Goal: Find specific page/section: Find specific page/section

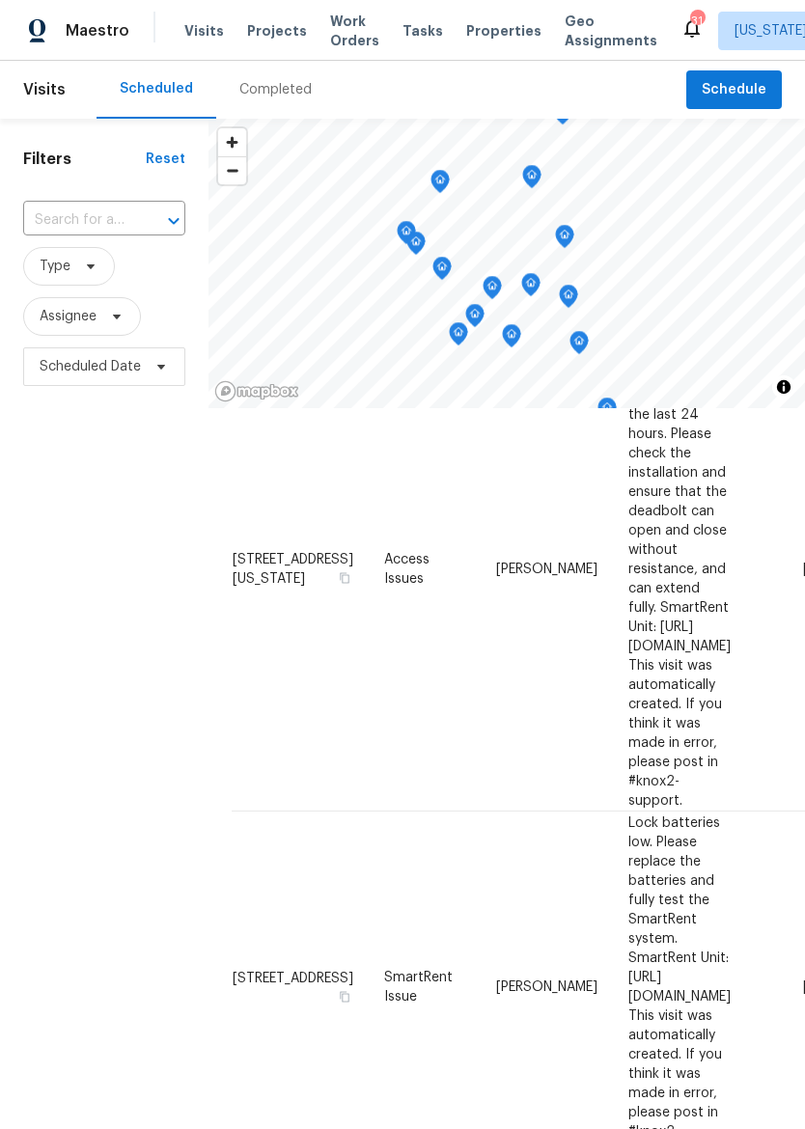
scroll to position [738, 0]
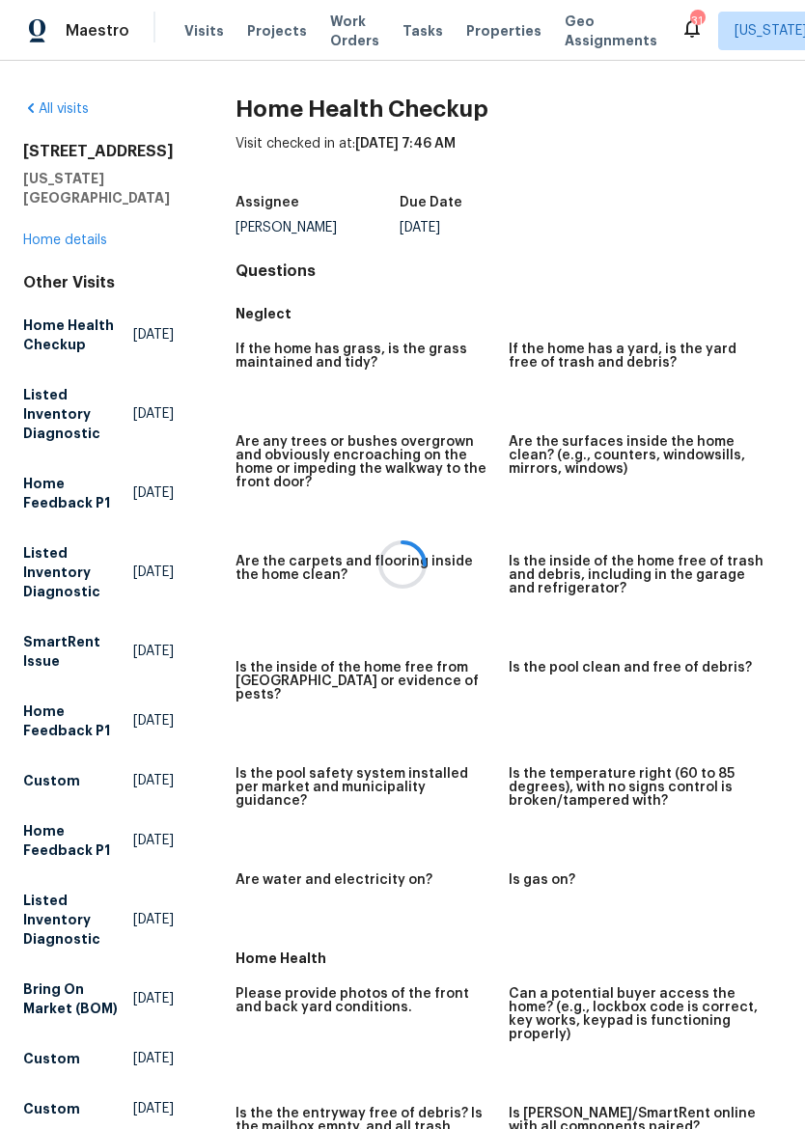
click at [80, 232] on div at bounding box center [402, 564] width 805 height 1129
click at [60, 249] on div at bounding box center [402, 564] width 805 height 1129
click at [78, 246] on div at bounding box center [402, 564] width 805 height 1129
click at [60, 242] on link "Home details" at bounding box center [65, 241] width 84 height 14
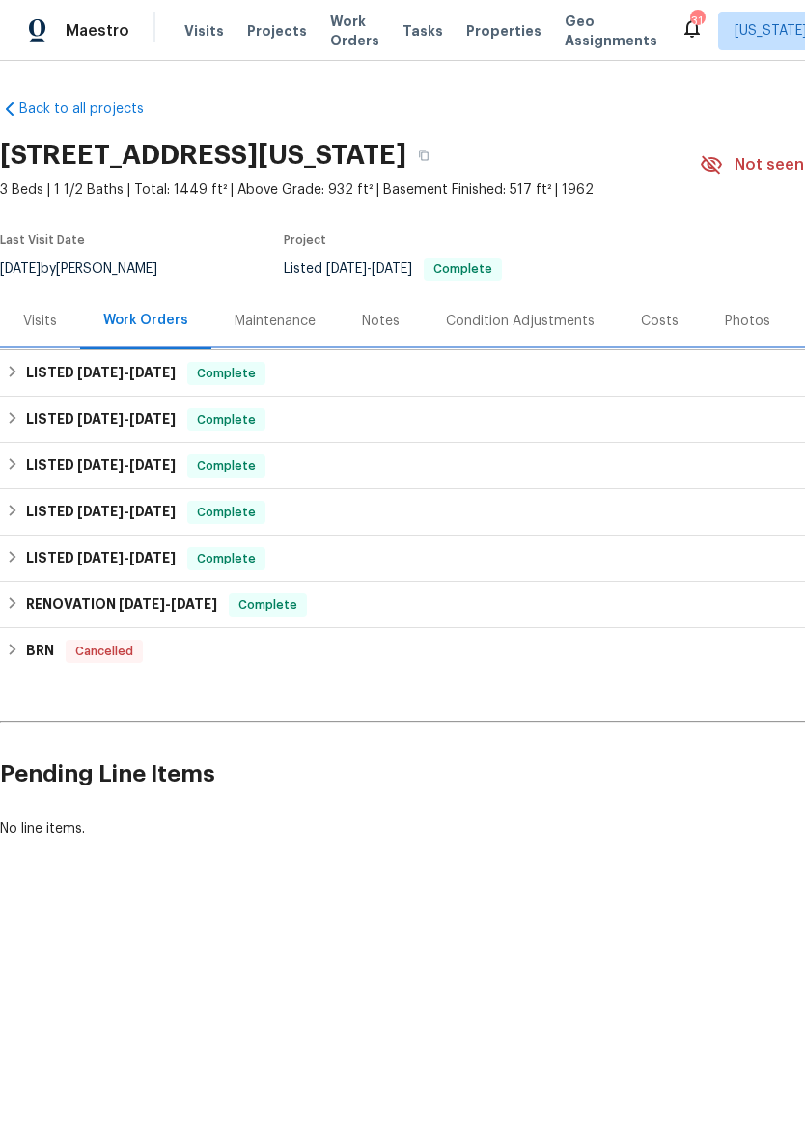
click at [11, 369] on icon at bounding box center [13, 372] width 14 height 14
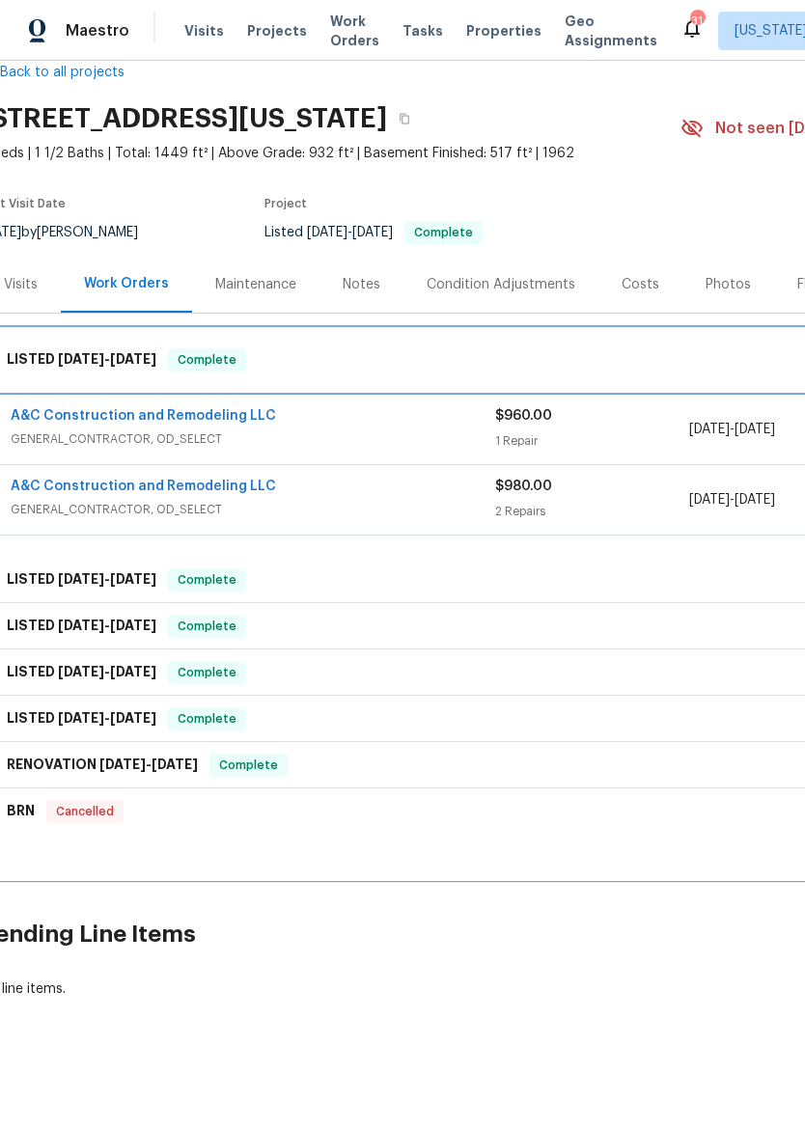
scroll to position [36, 9]
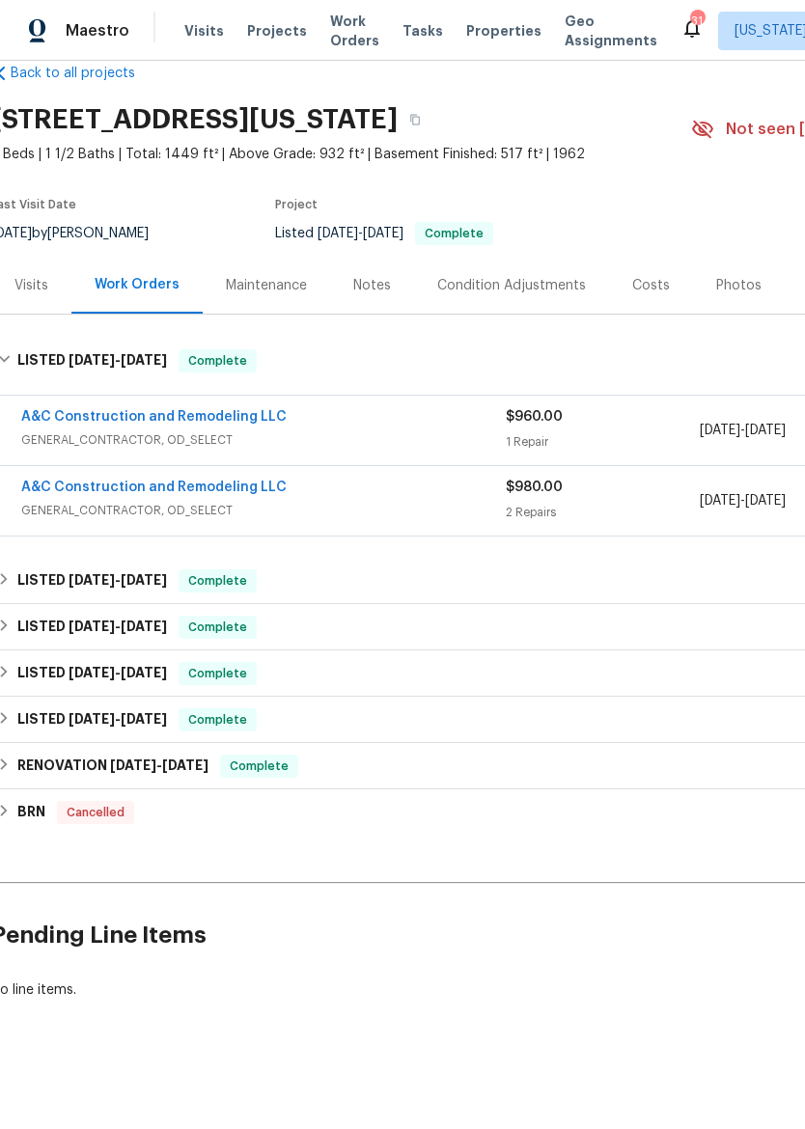
click at [101, 493] on link "A&C Construction and Remodeling LLC" at bounding box center [153, 488] width 265 height 14
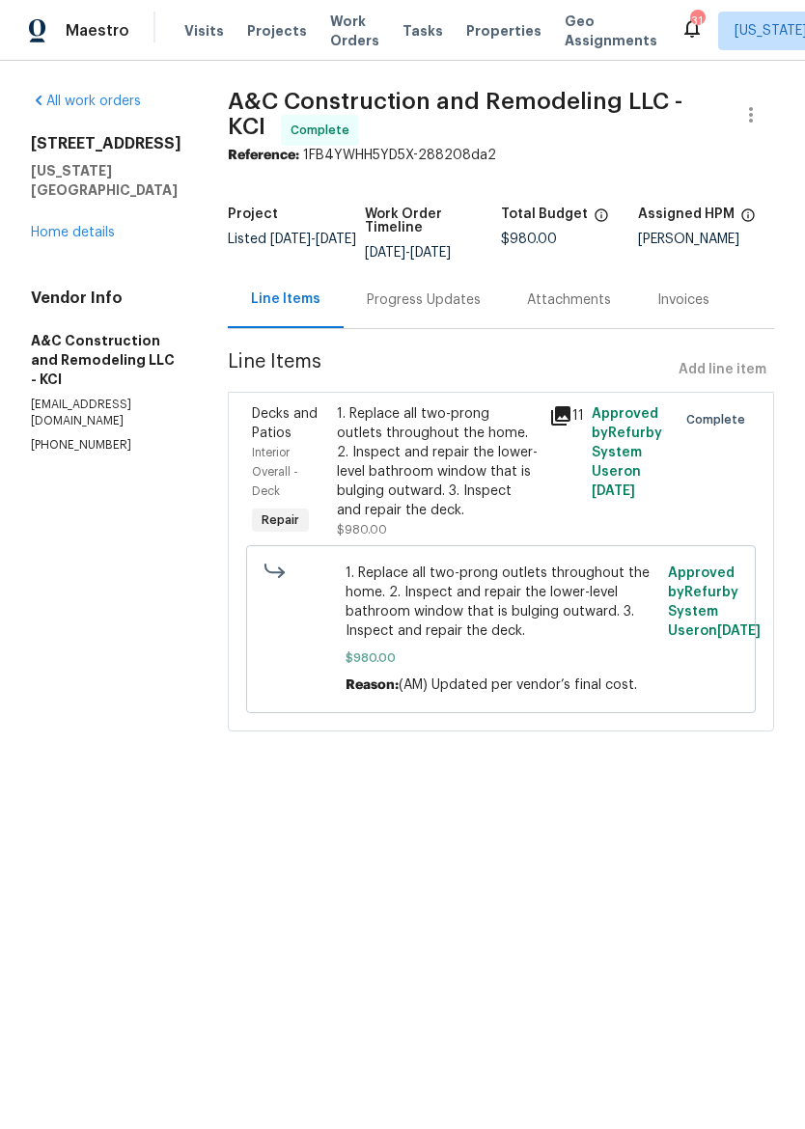
click at [49, 226] on link "Home details" at bounding box center [73, 233] width 84 height 14
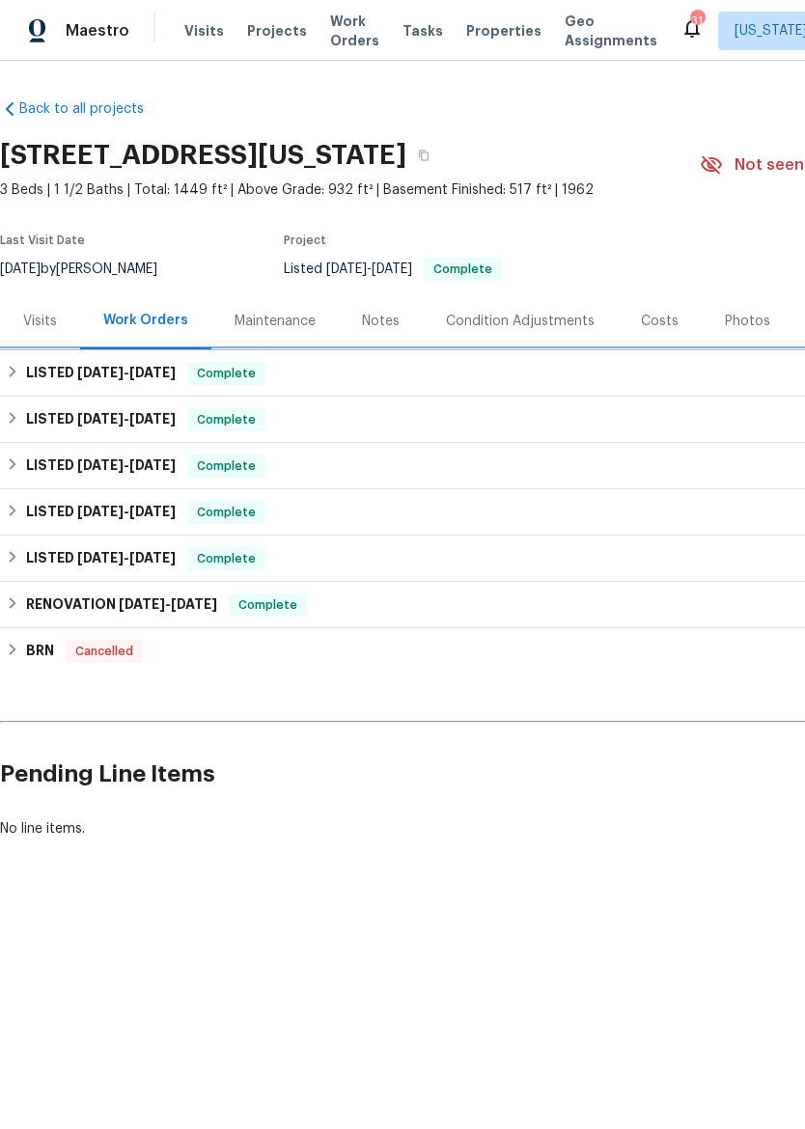
click at [57, 371] on h6 "LISTED 8/11/25 - 9/8/25" at bounding box center [101, 373] width 150 height 23
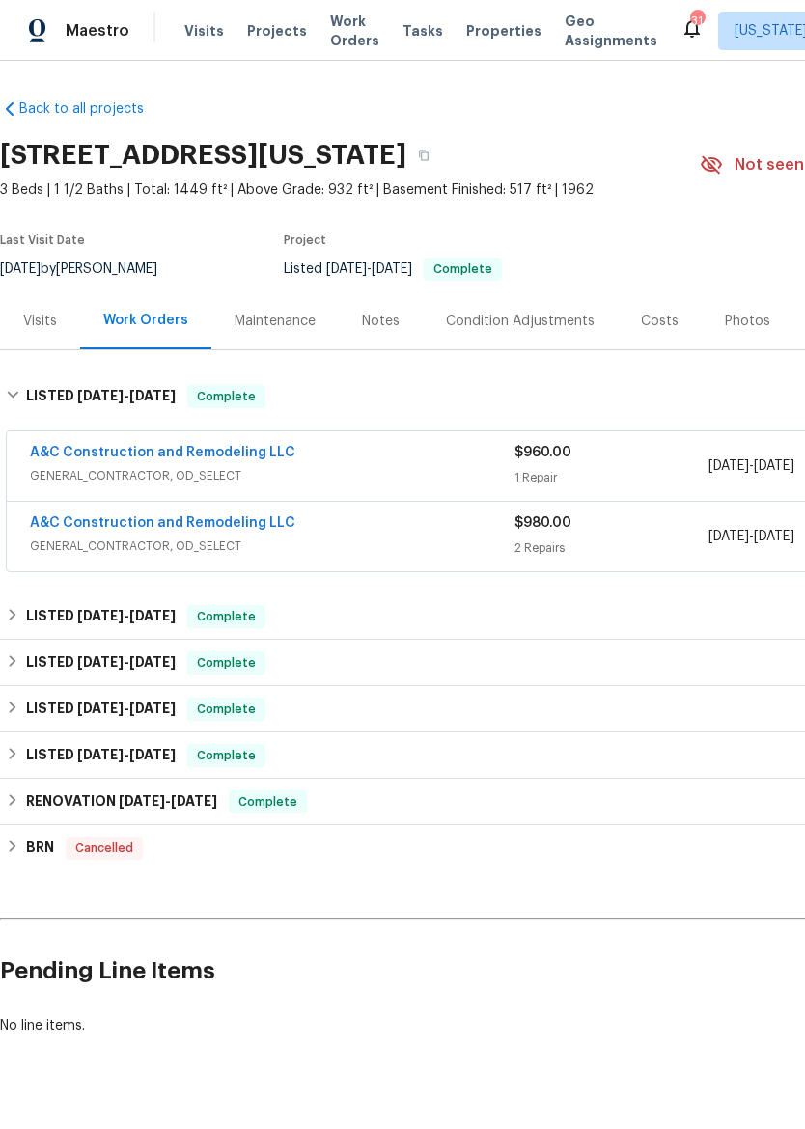
click at [136, 453] on link "A&C Construction and Remodeling LLC" at bounding box center [162, 453] width 265 height 14
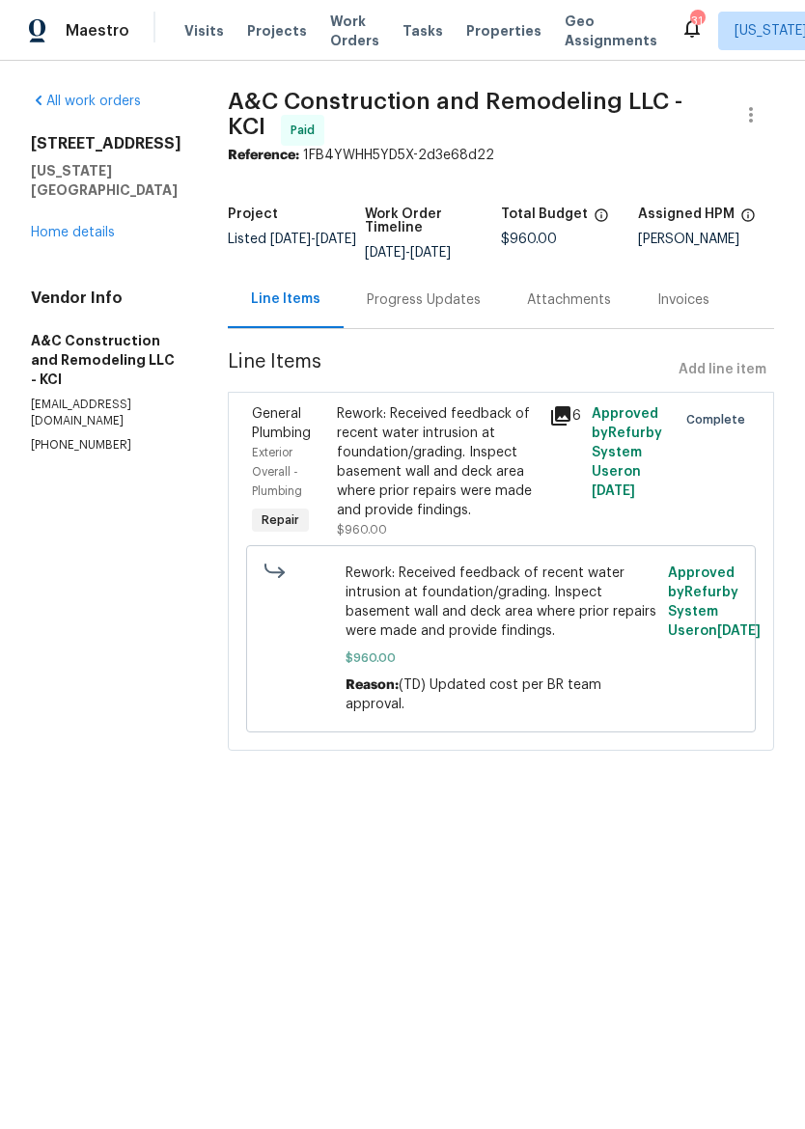
click at [33, 25] on img at bounding box center [37, 31] width 17 height 24
